Goal: Task Accomplishment & Management: Complete application form

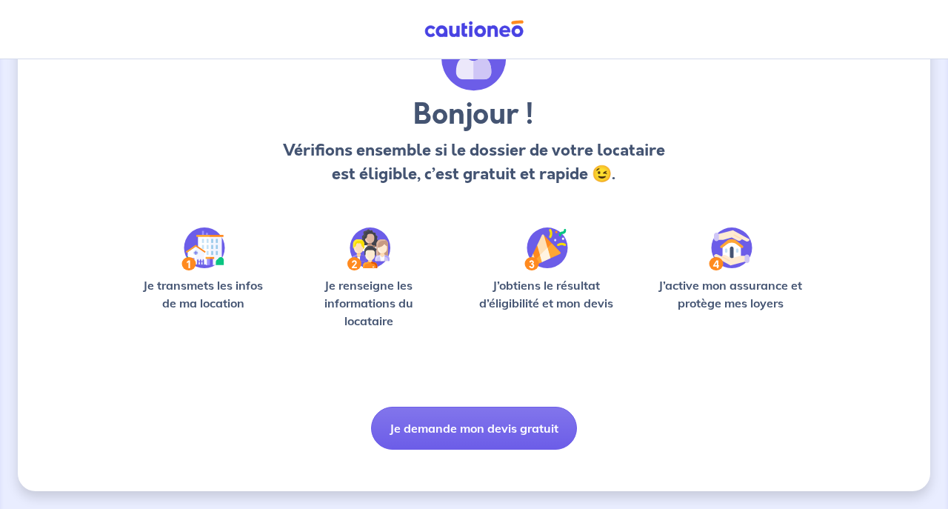
scroll to position [87, 0]
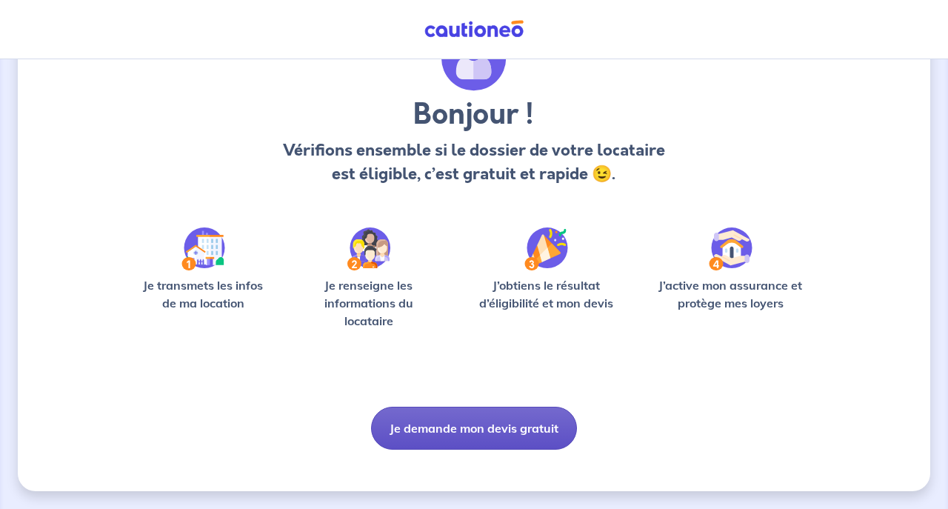
click at [488, 422] on button "Je demande mon devis gratuit" at bounding box center [474, 427] width 206 height 43
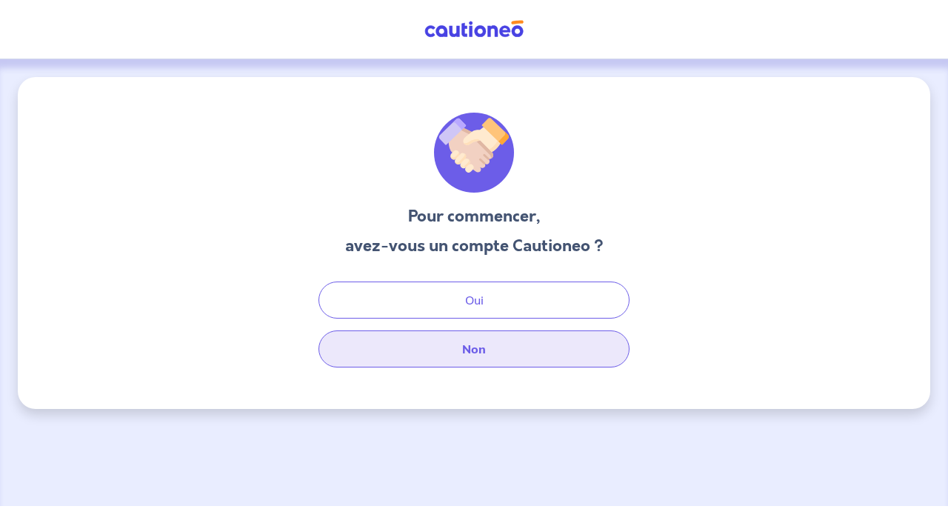
click at [482, 358] on button "Non" at bounding box center [473, 348] width 311 height 37
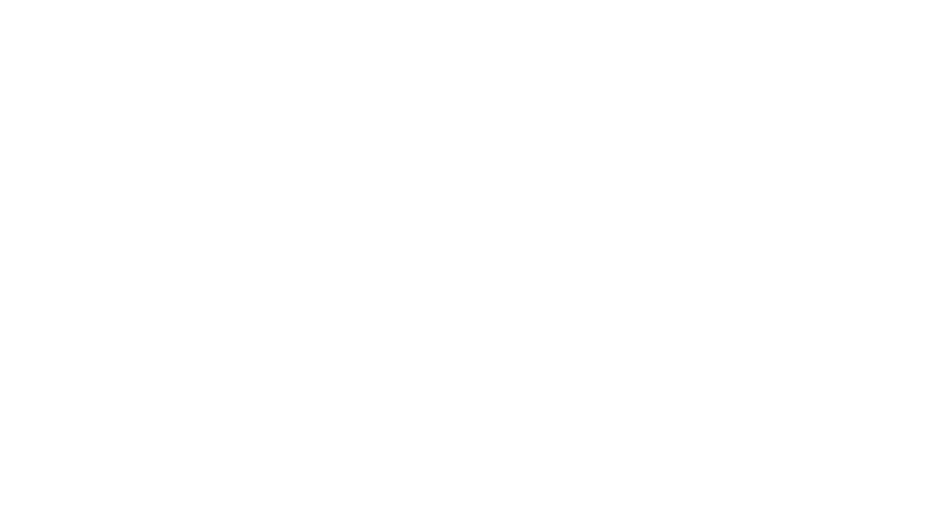
select select "FR"
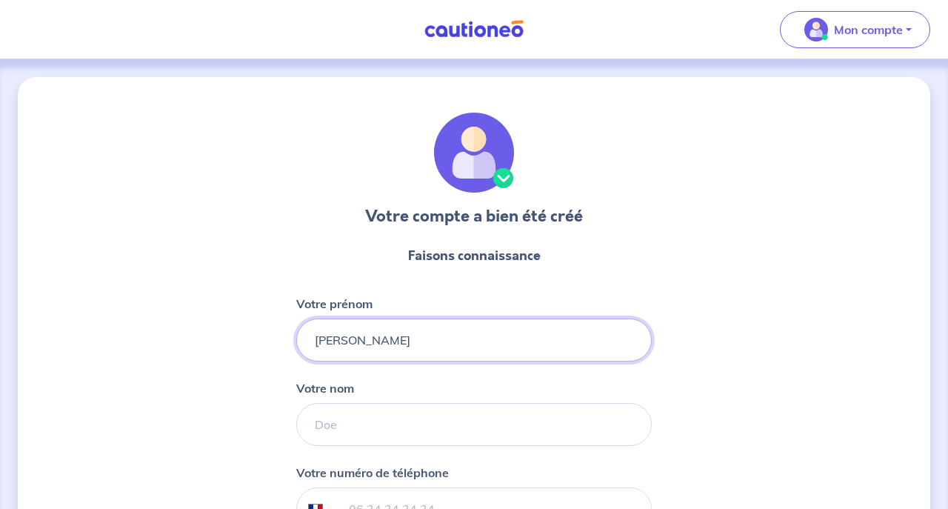
type input "[PERSON_NAME]"
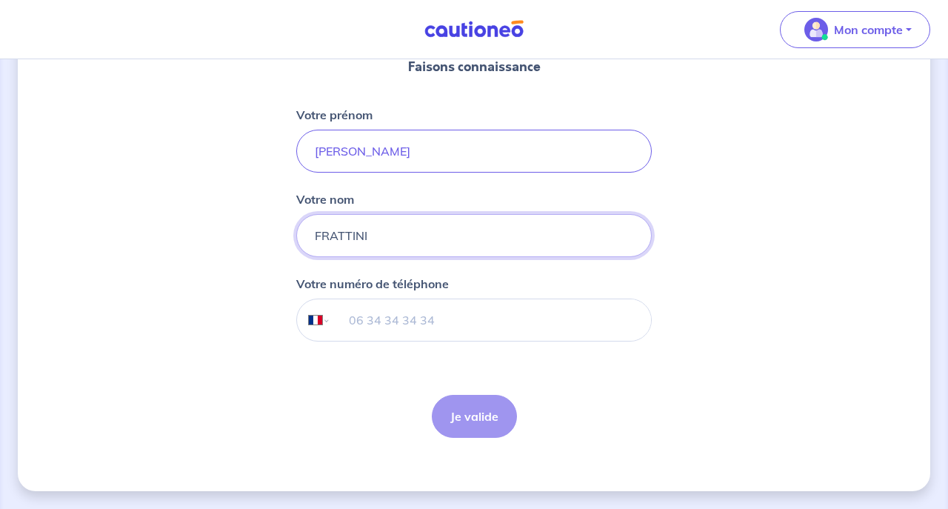
scroll to position [189, 0]
type input "FRATTINI"
click at [423, 335] on input "tel" at bounding box center [491, 319] width 320 height 41
type input "06 26 93 66 62"
click at [491, 415] on button "Je valide" at bounding box center [474, 416] width 85 height 43
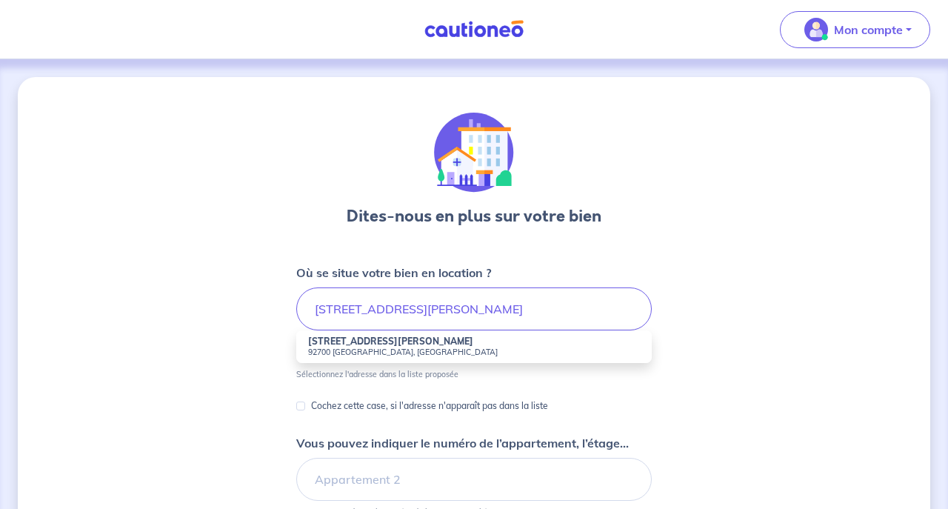
click at [394, 346] on small "92700 [GEOGRAPHIC_DATA], [GEOGRAPHIC_DATA]" at bounding box center [474, 351] width 332 height 10
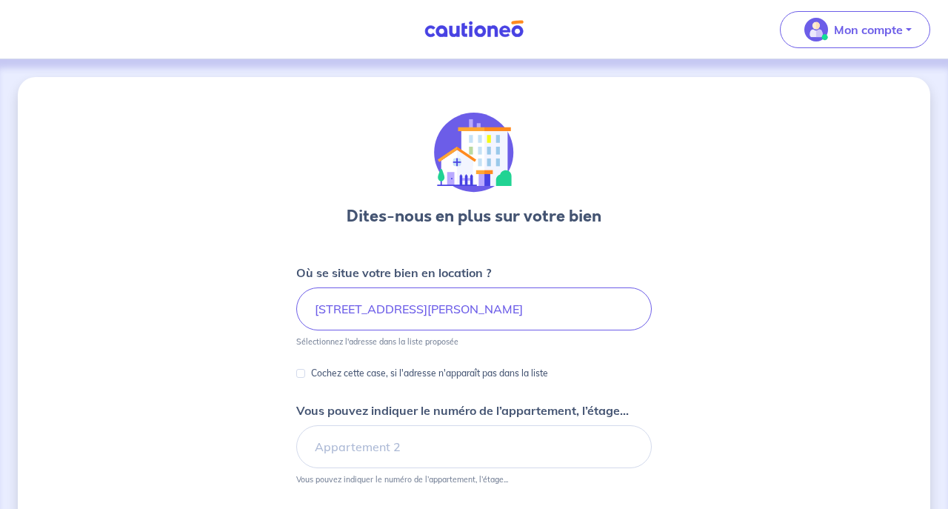
type input "[STREET_ADDRESS][PERSON_NAME]"
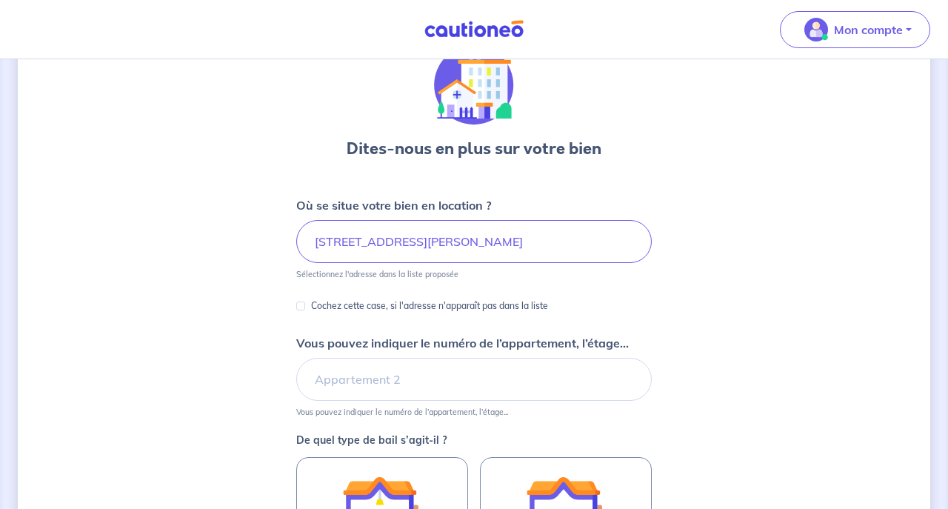
scroll to position [68, 0]
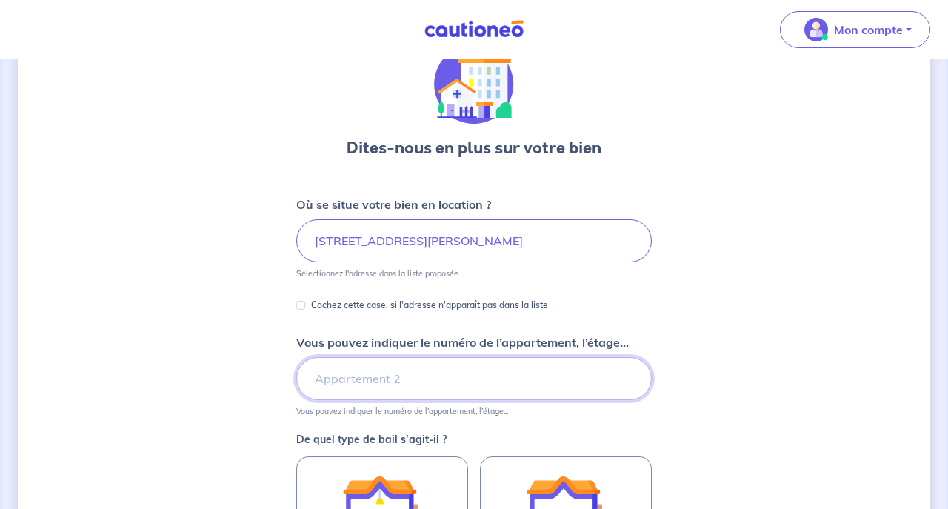
click at [340, 387] on input "Vous pouvez indiquer le numéro de l’appartement, l’étage..." at bounding box center [473, 378] width 355 height 43
type input "1er étage droite"
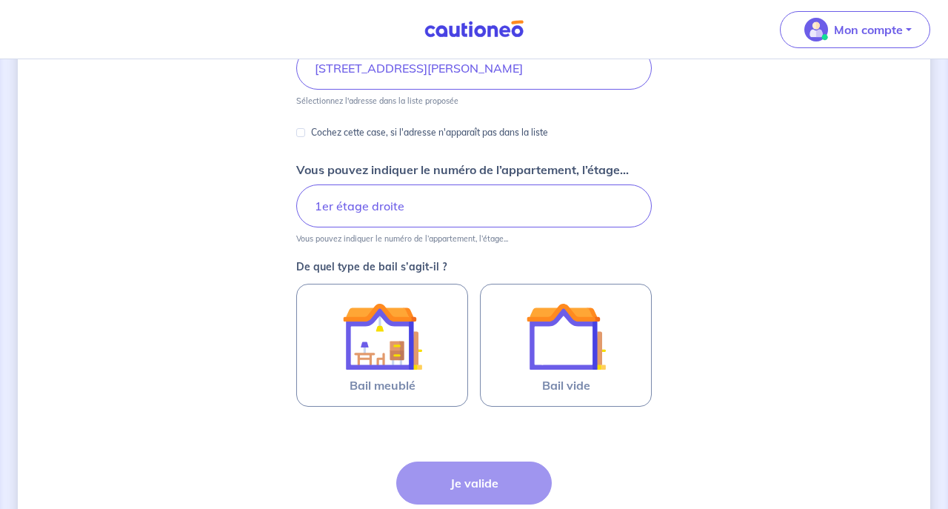
scroll to position [249, 0]
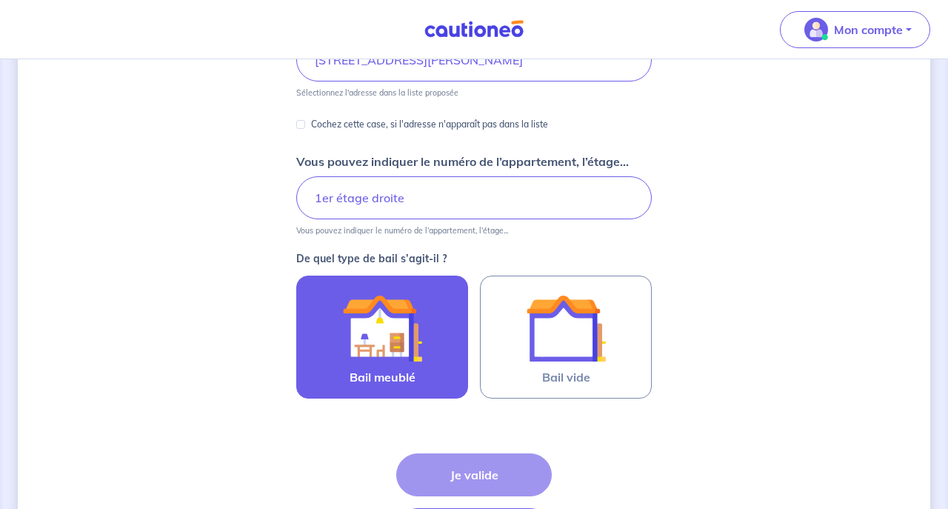
click at [406, 330] on img at bounding box center [382, 328] width 80 height 80
click at [0, 0] on input "Bail meublé" at bounding box center [0, 0] width 0 height 0
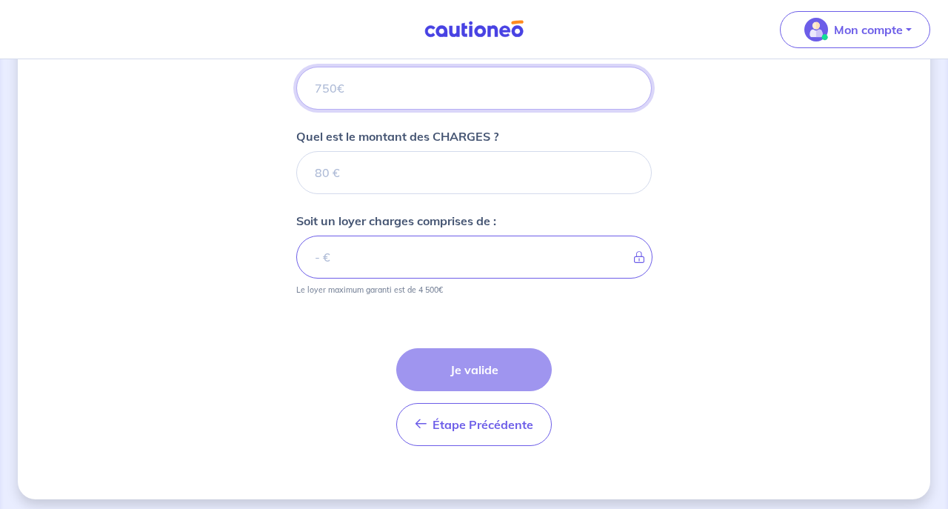
scroll to position [633, 0]
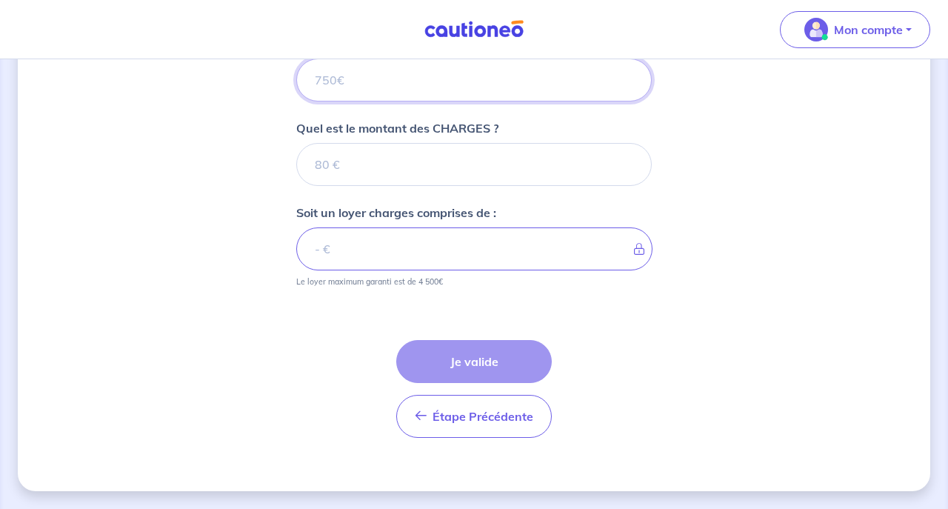
click at [368, 92] on input "Quel est le montant du LOYER HORS CHARGES ?" at bounding box center [473, 79] width 355 height 43
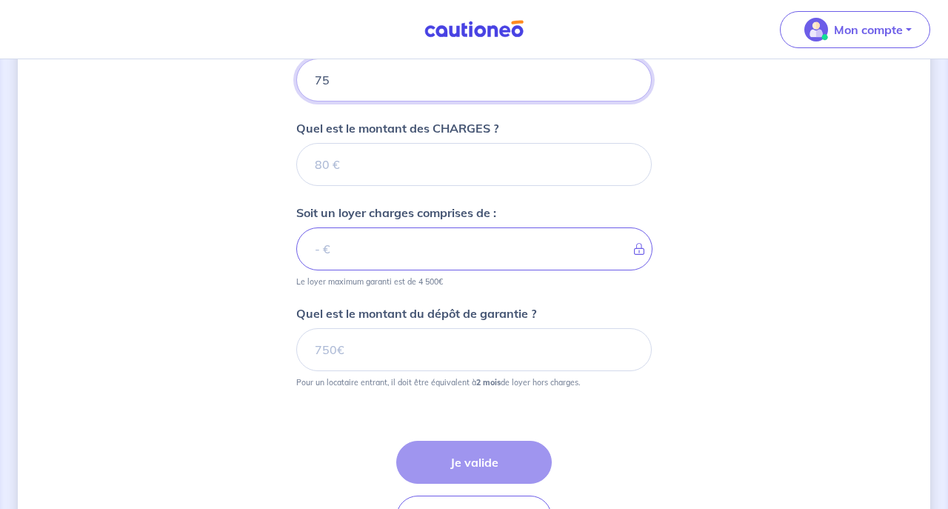
type input "750"
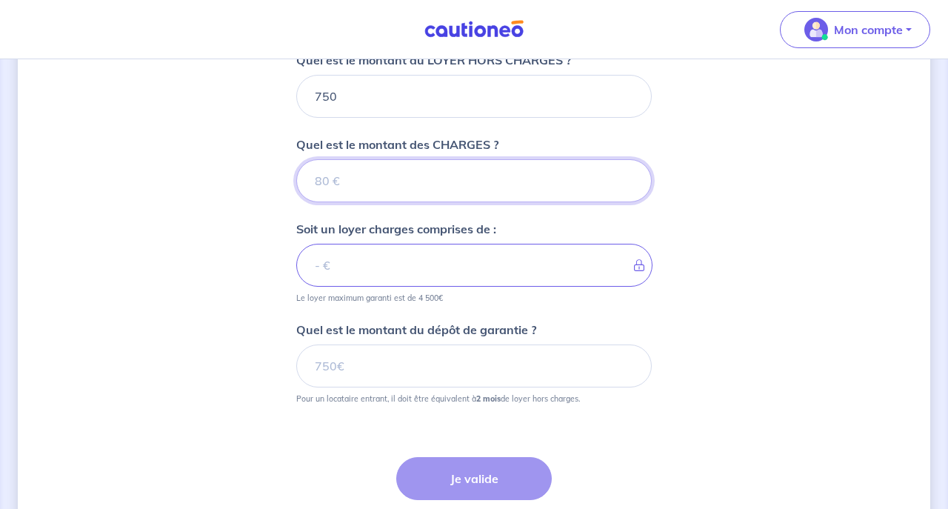
click at [346, 190] on input "Quel est le montant des CHARGES ?" at bounding box center [473, 180] width 355 height 43
type input "40"
type input "790"
type input "40"
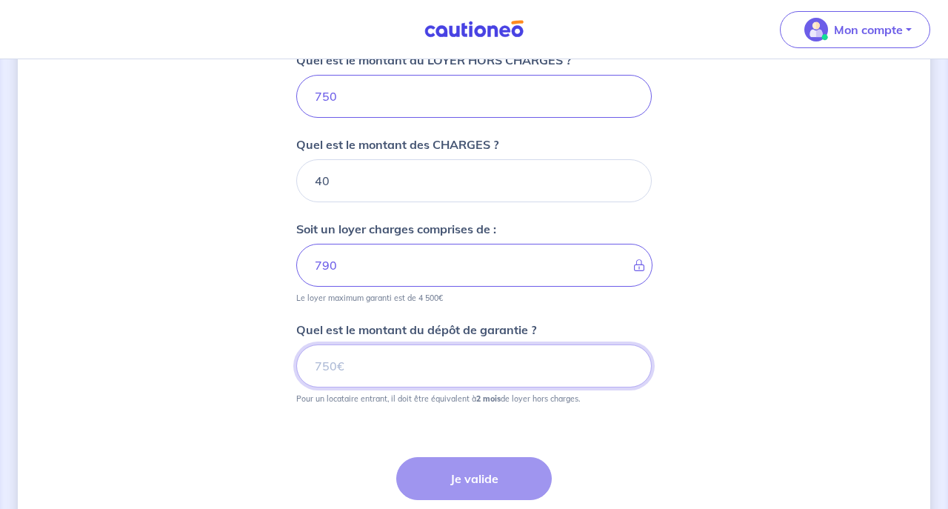
click at [379, 369] on input "Quel est le montant du dépôt de garantie ?" at bounding box center [473, 365] width 355 height 43
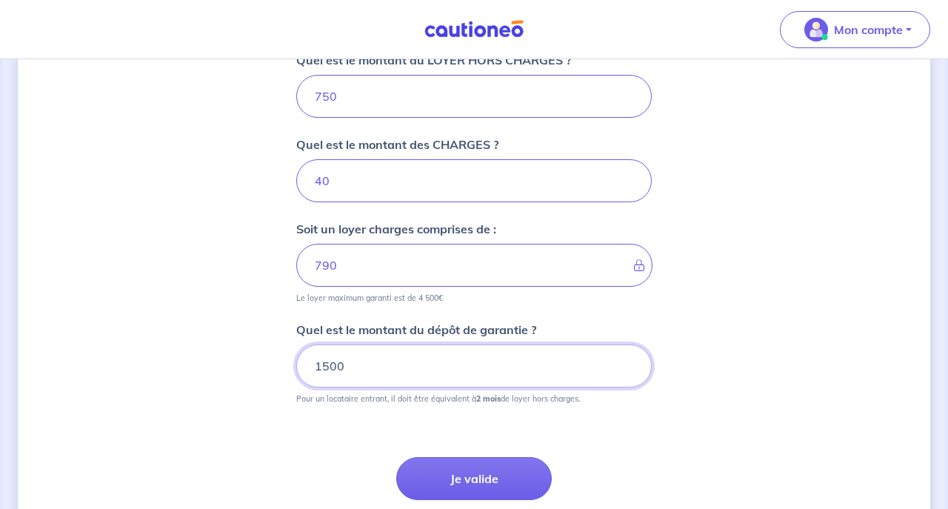
type input "1500"
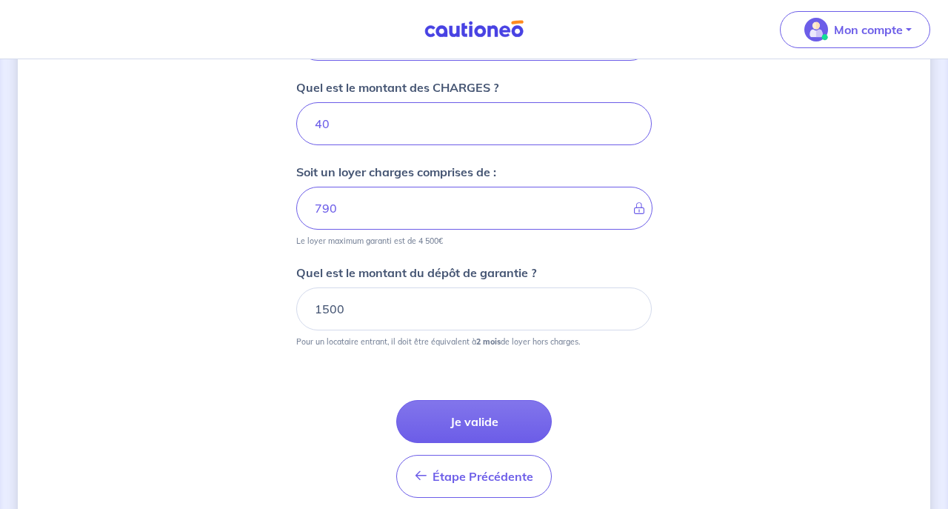
scroll to position [732, 0]
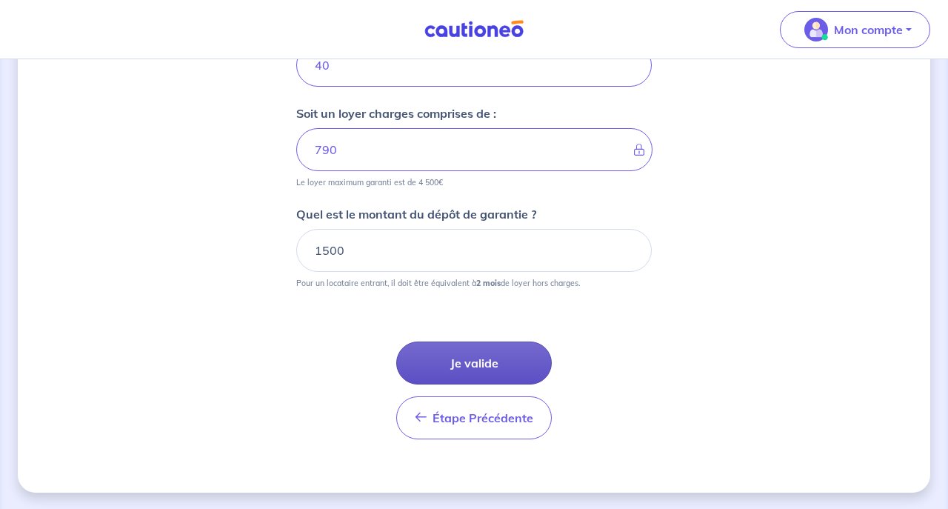
click at [454, 372] on button "Je valide" at bounding box center [473, 362] width 155 height 43
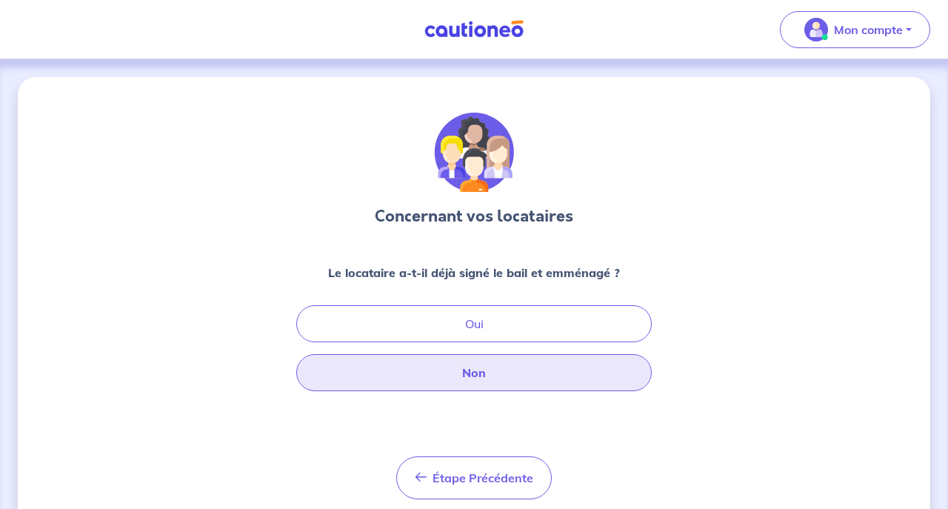
click at [478, 374] on button "Non" at bounding box center [473, 372] width 355 height 37
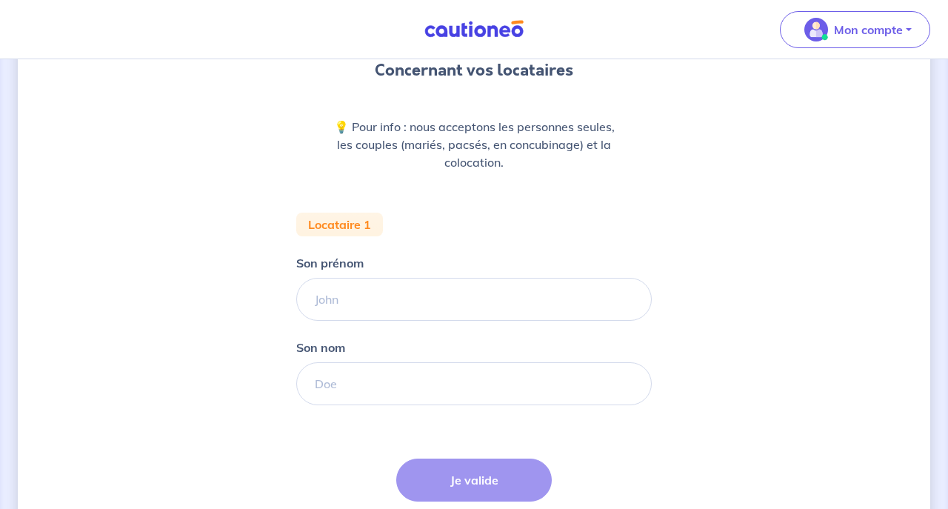
scroll to position [146, 0]
click at [437, 308] on input "Son prénom" at bounding box center [473, 299] width 355 height 43
type input "[PERSON_NAME]"
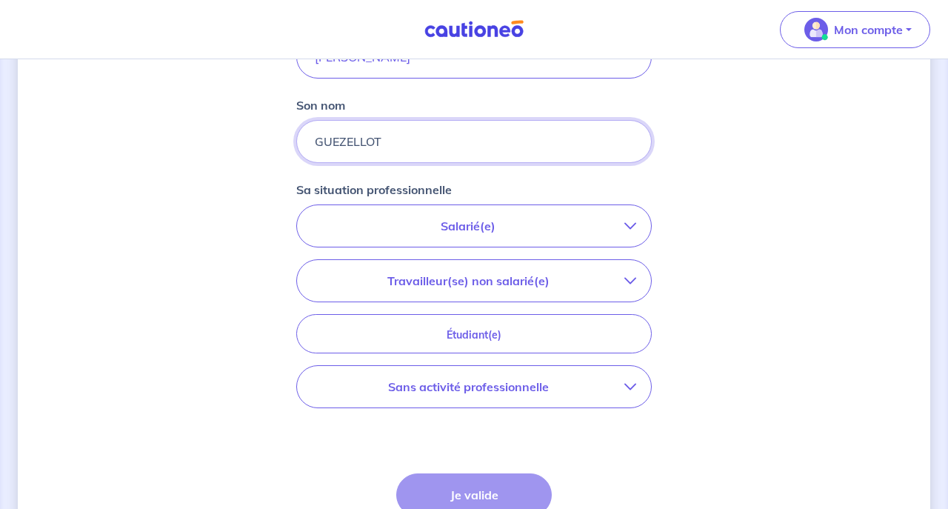
scroll to position [392, 0]
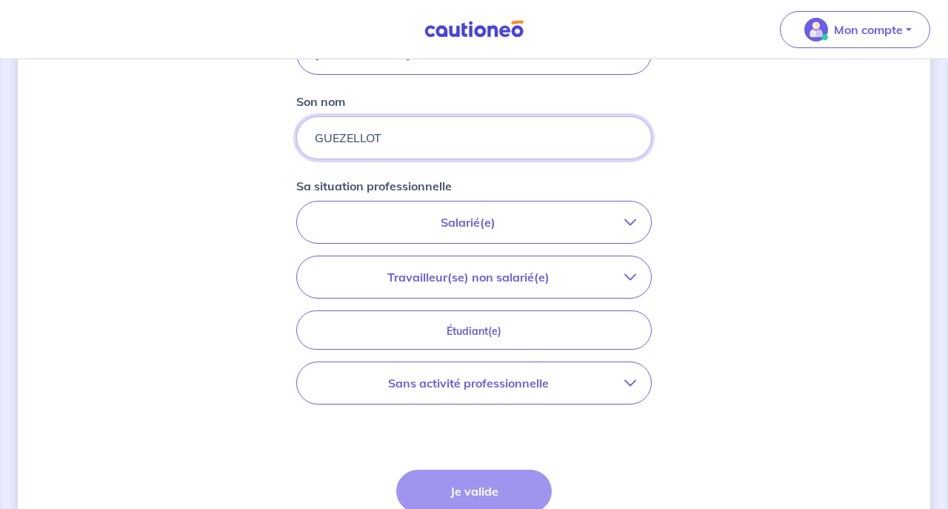
type input "GUEZELLOT"
click at [496, 226] on p "Salarié(e)" at bounding box center [468, 222] width 312 height 18
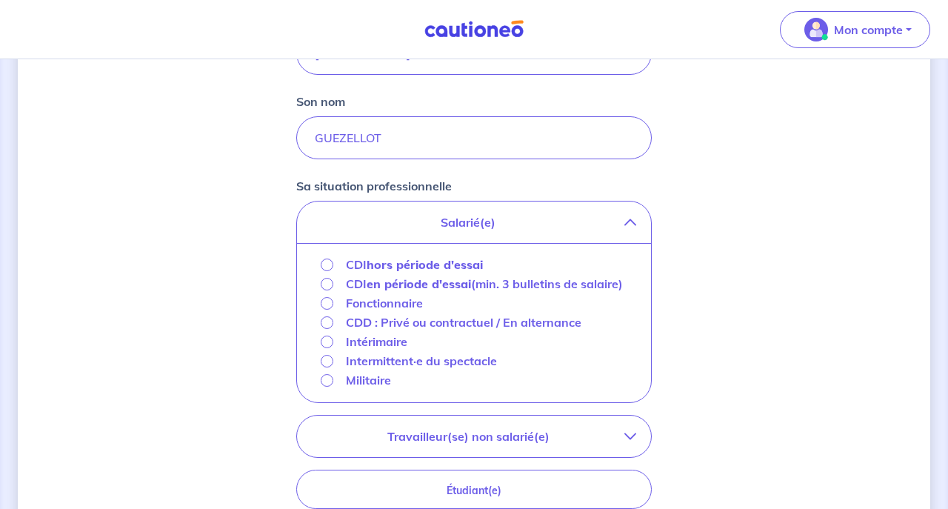
click at [329, 309] on input "Fonctionnaire" at bounding box center [327, 303] width 13 height 13
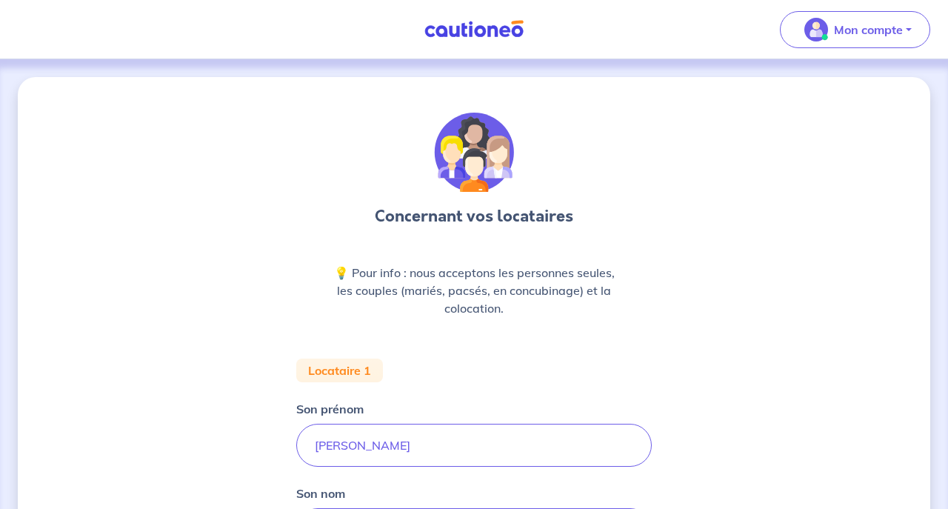
scroll to position [0, 0]
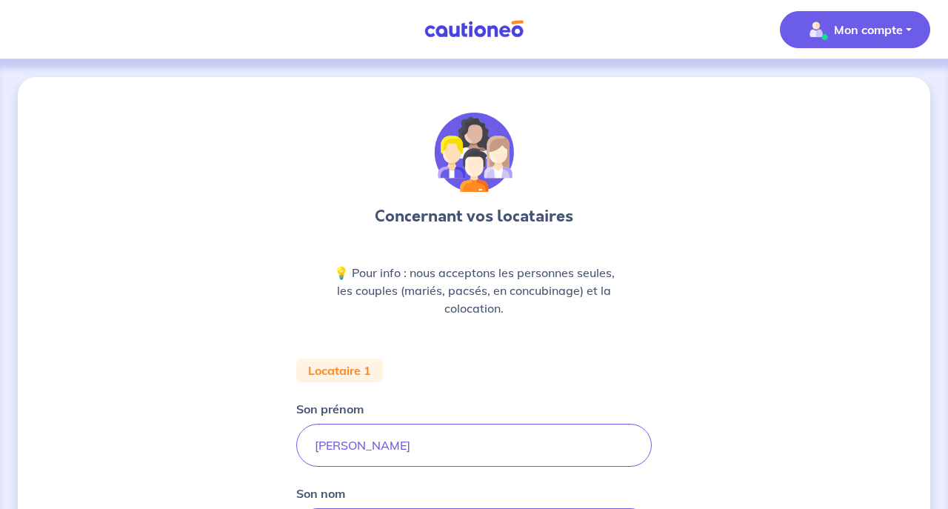
click at [884, 26] on p "Mon compte" at bounding box center [868, 30] width 69 height 18
click at [845, 94] on link "Mes informations" at bounding box center [839, 92] width 119 height 24
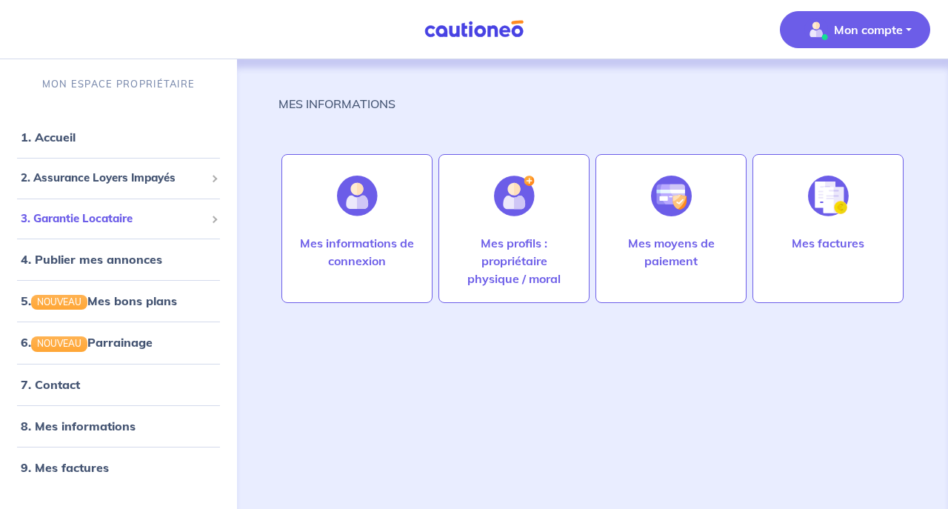
click at [102, 218] on span "3. Garantie Locataire" at bounding box center [113, 218] width 184 height 17
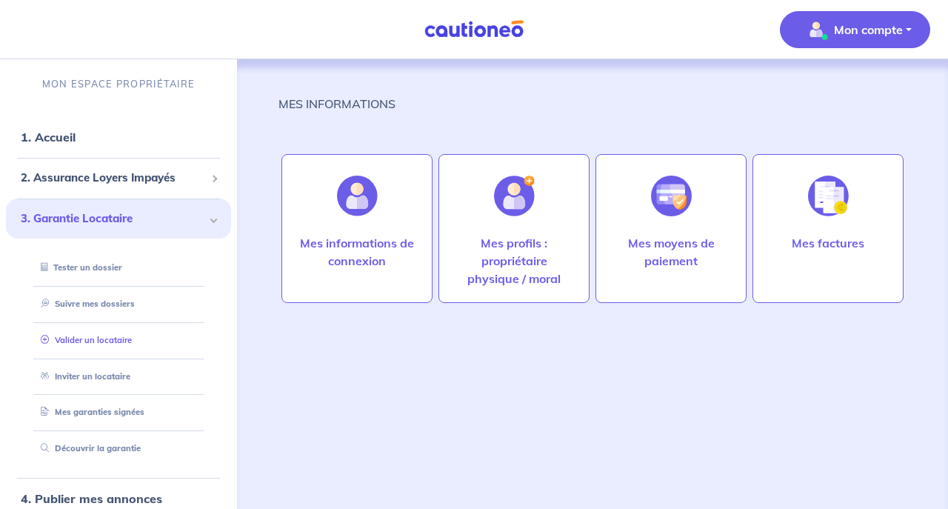
click at [109, 341] on link "Valider un locataire" at bounding box center [83, 340] width 97 height 10
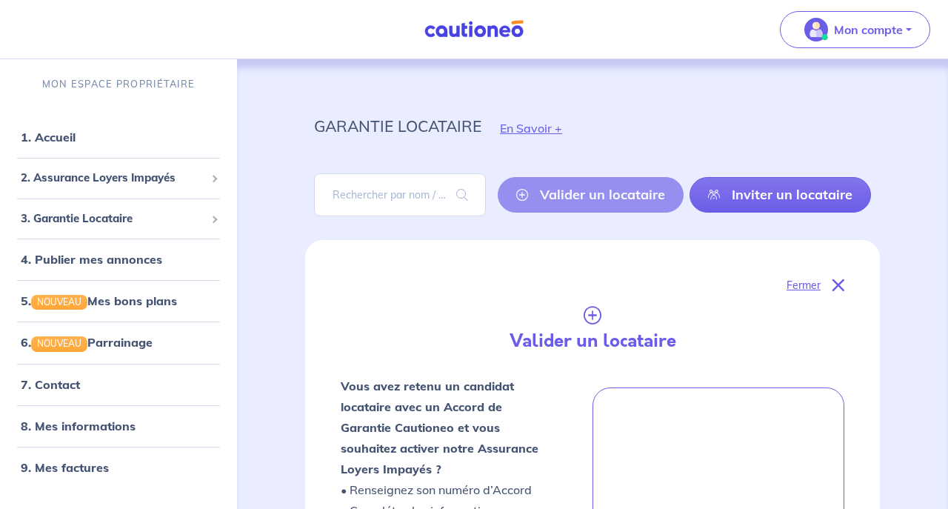
scroll to position [545, 0]
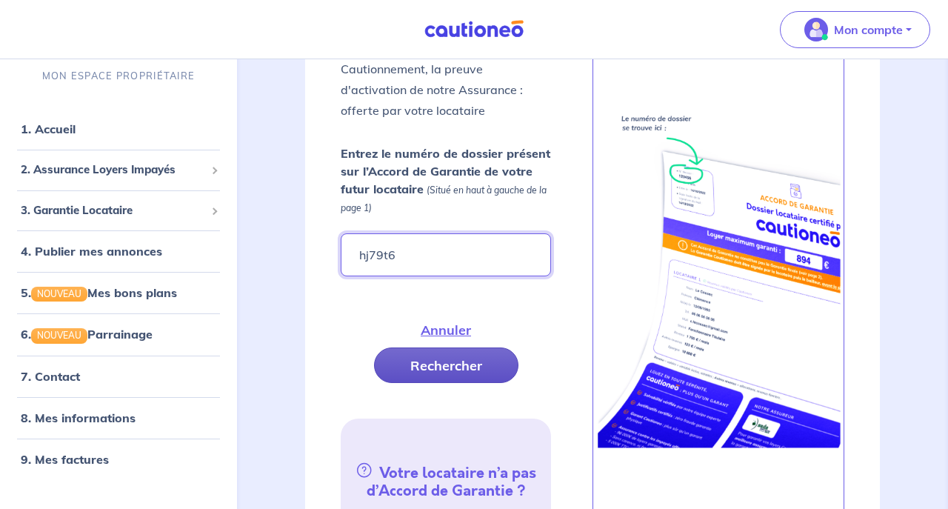
type input "hj79t6"
click at [435, 363] on button "Rechercher" at bounding box center [446, 365] width 144 height 36
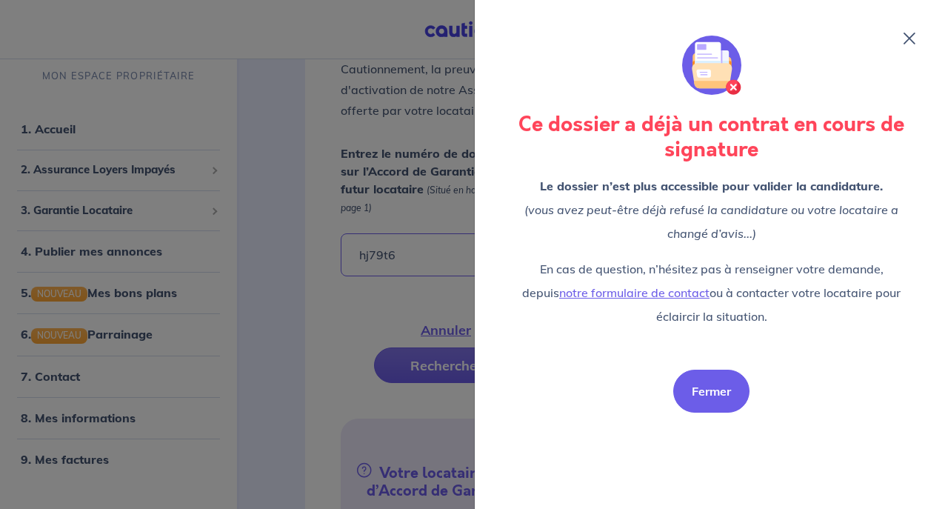
click at [712, 383] on button "Fermer" at bounding box center [711, 390] width 76 height 43
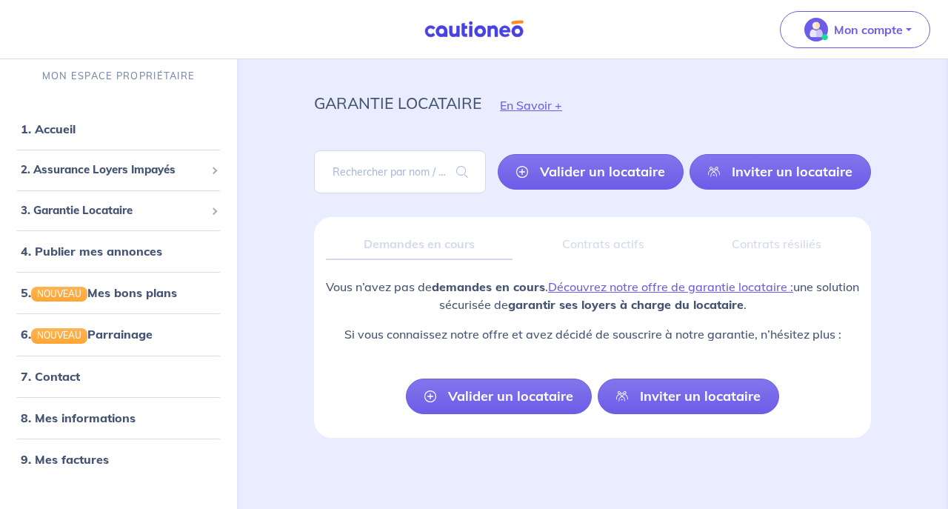
scroll to position [23, 0]
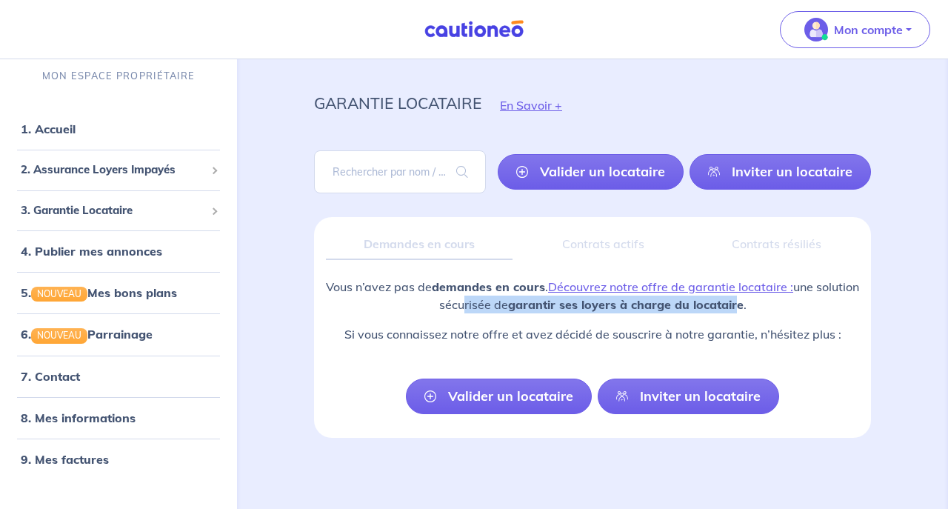
drag, startPoint x: 482, startPoint y: 300, endPoint x: 762, endPoint y: 309, distance: 280.0
click at [762, 309] on p "Vous n’avez pas de demandes en cours . Découvrez notre offre de garantie locata…" at bounding box center [592, 296] width 533 height 36
click at [120, 292] on link "5. NOUVEAU Mes bons plans" at bounding box center [98, 292] width 154 height 15
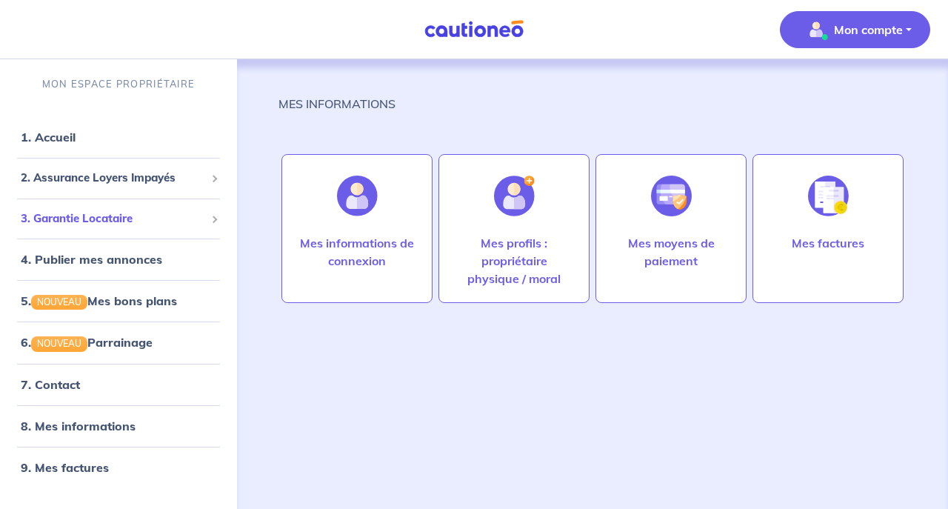
click at [101, 210] on span "3. Garantie Locataire" at bounding box center [113, 218] width 184 height 17
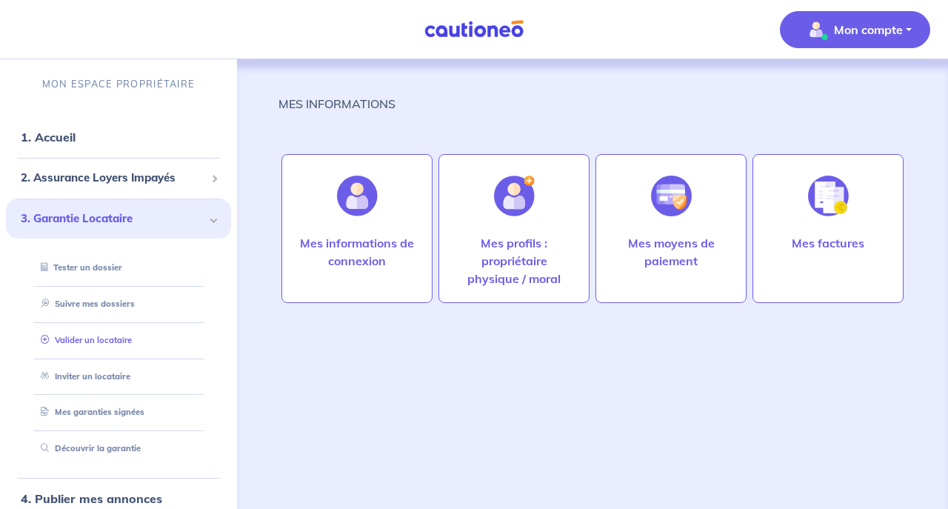
click at [112, 340] on link "Valider un locataire" at bounding box center [83, 340] width 97 height 10
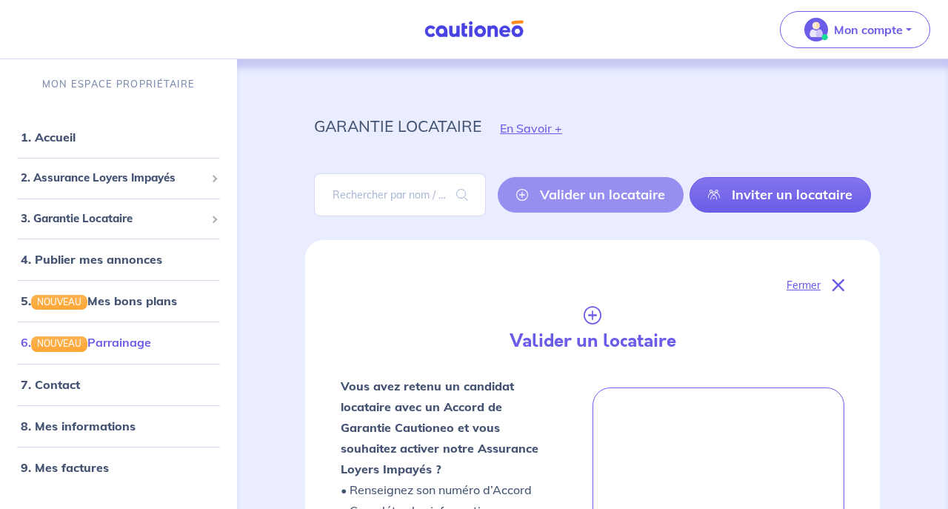
scroll to position [545, 0]
